Goal: Check status: Check status

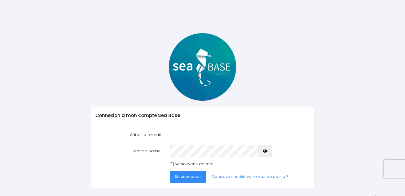
type input "[PERSON_NAME][EMAIL_ADDRESS][DOMAIN_NAME]"
click at [193, 177] on span "Se connecter" at bounding box center [187, 177] width 27 height 6
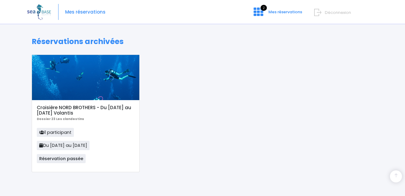
scroll to position [199, 0]
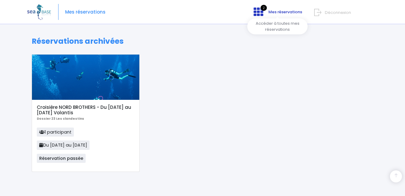
click at [259, 9] on icon at bounding box center [258, 12] width 10 height 10
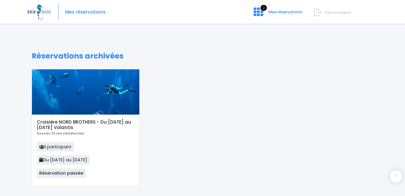
scroll to position [199, 0]
